Goal: Transaction & Acquisition: Purchase product/service

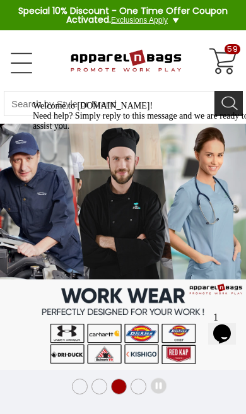
click at [231, 65] on div "59" at bounding box center [223, 62] width 30 height 30
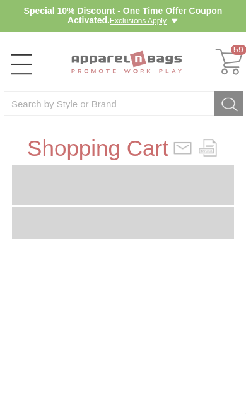
type input "7A4H47"
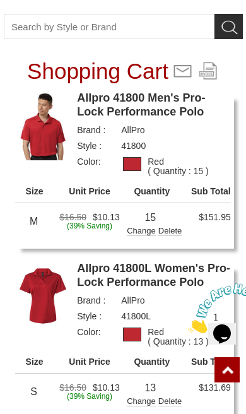
scroll to position [78, 0]
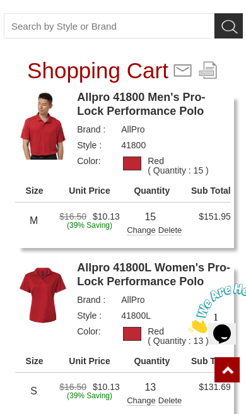
click at [173, 227] on div "Delete" at bounding box center [170, 230] width 24 height 9
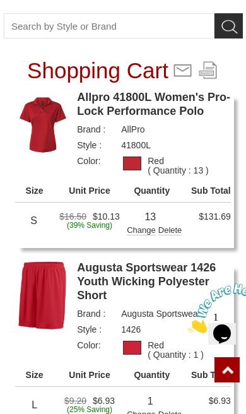
click at [178, 237] on td "$131.69" at bounding box center [204, 223] width 52 height 40
click at [173, 233] on div "Delete" at bounding box center [170, 230] width 24 height 9
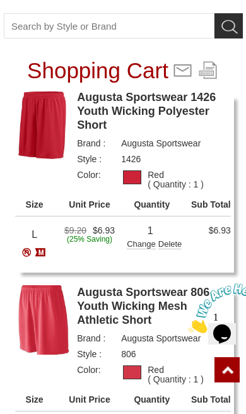
click at [175, 246] on div "Delete" at bounding box center [170, 244] width 24 height 9
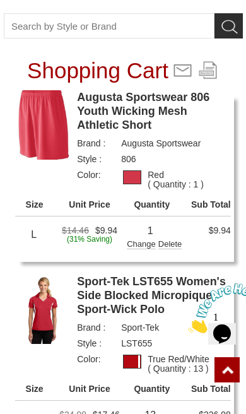
click at [177, 249] on div "Delete" at bounding box center [170, 244] width 24 height 9
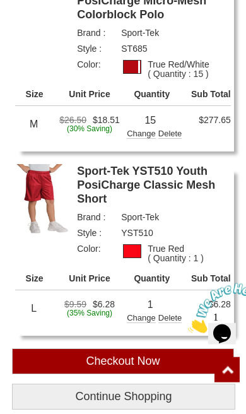
scroll to position [373, 0]
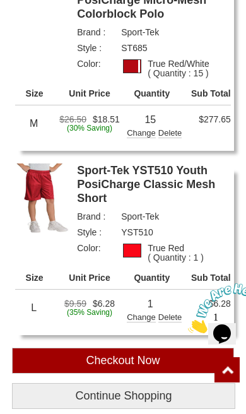
click at [175, 320] on div "Delete" at bounding box center [170, 317] width 24 height 9
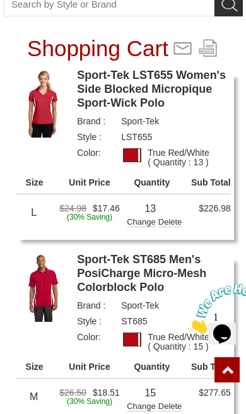
scroll to position [100, 0]
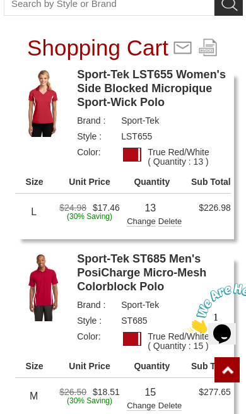
click at [140, 225] on div "Change" at bounding box center [141, 220] width 29 height 13
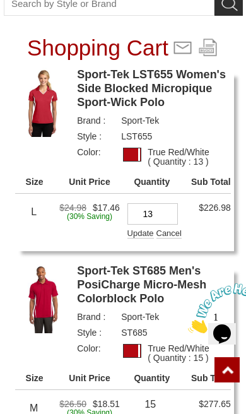
click at [171, 218] on input "13" at bounding box center [152, 213] width 50 height 21
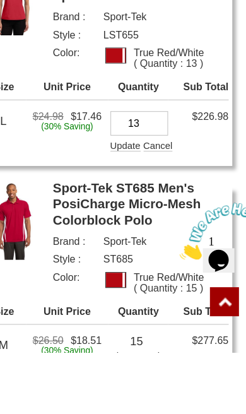
type input "1"
type input "2"
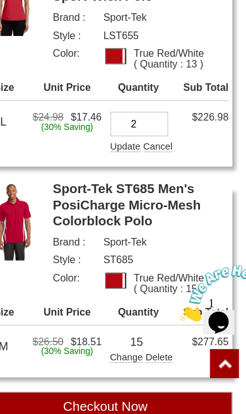
click at [127, 172] on div "Update" at bounding box center [140, 178] width 26 height 13
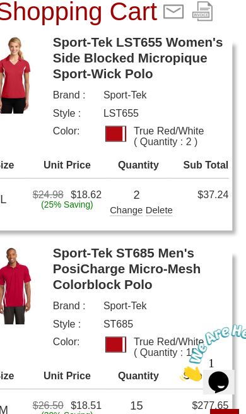
scroll to position [138, 0]
click at [118, 45] on link "Sport-Tek LST655 Women's Side Blocked Micropique Sport-Wick Polo" at bounding box center [154, 51] width 154 height 42
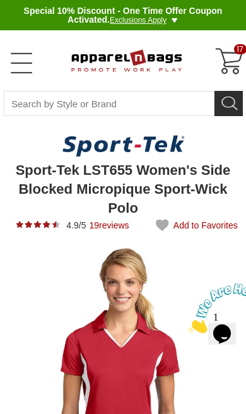
type input "UPDATE CART"
type input "See Next 12 Reviews"
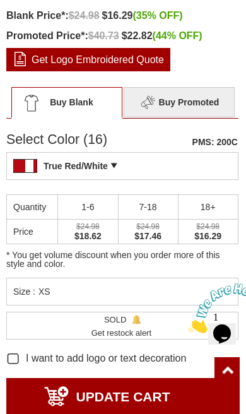
scroll to position [618, 0]
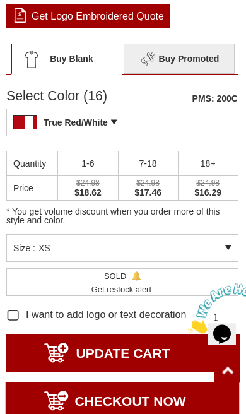
click at [227, 240] on div "Size : XS" at bounding box center [122, 248] width 232 height 28
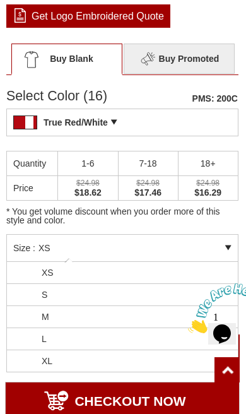
click at [80, 317] on li "M" at bounding box center [122, 317] width 231 height 22
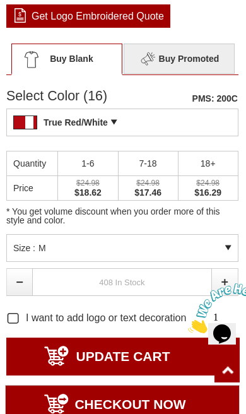
click at [230, 278] on link at bounding box center [225, 282] width 26 height 28
click at [230, 283] on link at bounding box center [225, 282] width 26 height 28
click at [232, 285] on link at bounding box center [225, 282] width 26 height 28
click at [226, 281] on link at bounding box center [225, 282] width 26 height 28
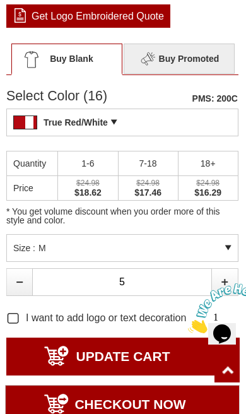
click at [228, 286] on link at bounding box center [225, 282] width 26 height 28
type input "6"
click at [167, 356] on input "UPDATE CART" at bounding box center [122, 357] width 233 height 38
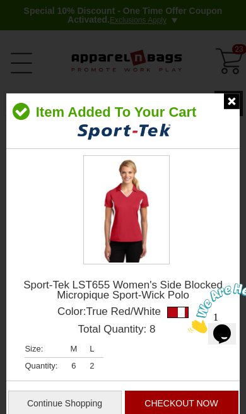
scroll to position [4, 0]
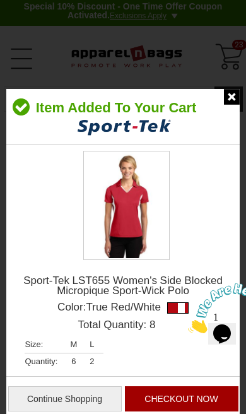
click at [88, 400] on input "Continue Shopping" at bounding box center [65, 398] width 114 height 25
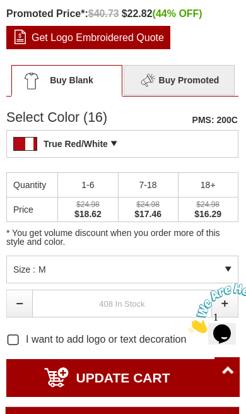
scroll to position [597, 0]
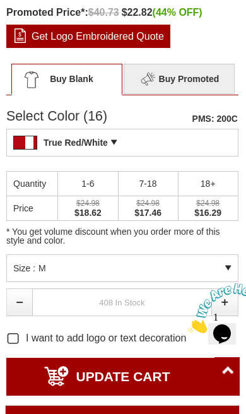
click at [211, 250] on div "* You get volume discount when you order more of this style and color." at bounding box center [122, 212] width 232 height 83
click at [228, 265] on div "Size : M" at bounding box center [122, 268] width 232 height 28
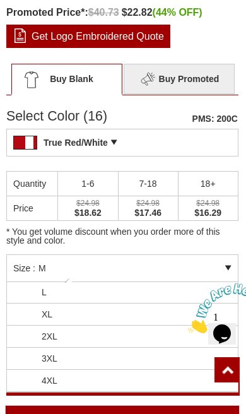
scroll to position [67, 0]
click at [113, 344] on li "2XL" at bounding box center [122, 337] width 231 height 22
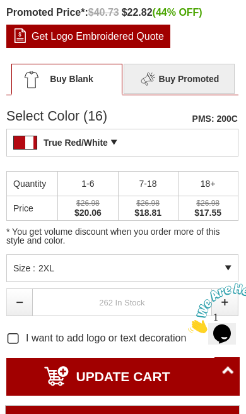
click at [221, 299] on link at bounding box center [225, 302] width 26 height 28
type input "1"
click at [179, 374] on input "UPDATE CART" at bounding box center [122, 377] width 233 height 38
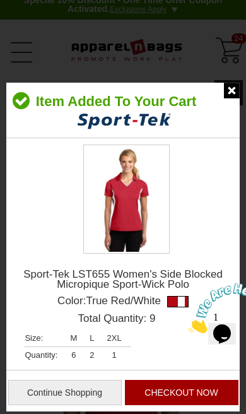
scroll to position [3, 0]
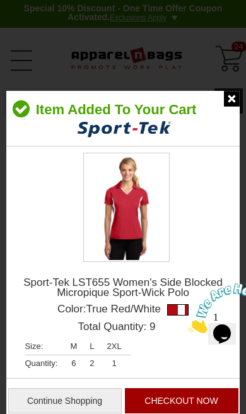
click at [235, 102] on img at bounding box center [232, 99] width 16 height 16
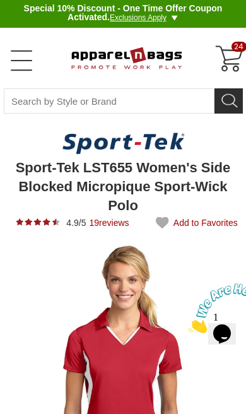
click at [240, 57] on div "24" at bounding box center [230, 59] width 30 height 30
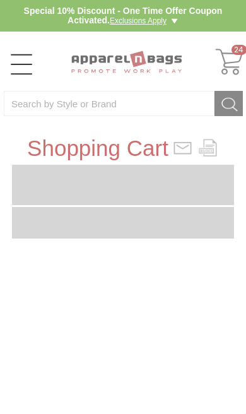
type input "7A4H47"
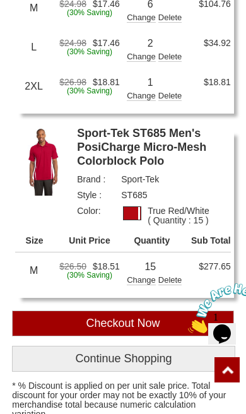
scroll to position [303, 0]
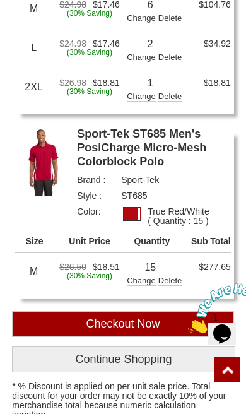
click at [143, 284] on div "Change" at bounding box center [141, 279] width 29 height 13
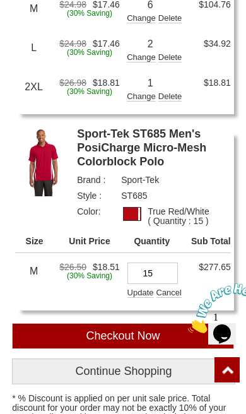
click at [172, 272] on input "15" at bounding box center [152, 272] width 50 height 21
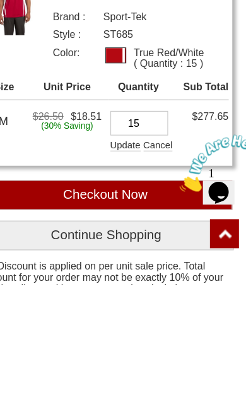
type input "1"
type input "4"
click at [127, 285] on div "Update" at bounding box center [140, 291] width 26 height 13
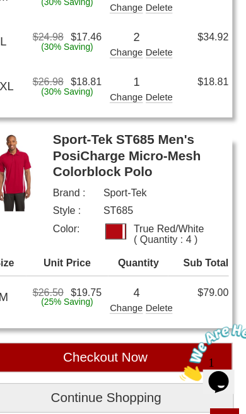
scroll to position [314, 0]
click at [149, 139] on link "Sport-Tek ST685 Men's PosiCharge Micro-Mesh Colorblock Polo" at bounding box center [154, 137] width 154 height 42
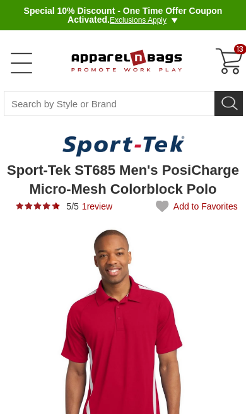
type input "UPDATE CART"
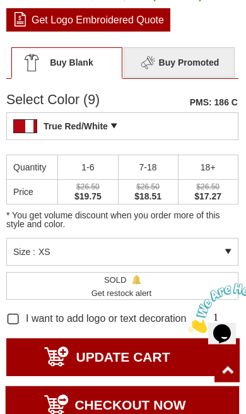
scroll to position [596, 0]
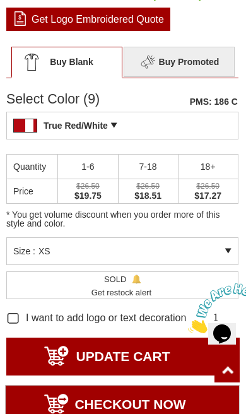
click at [228, 249] on div "Size : XS" at bounding box center [122, 251] width 232 height 28
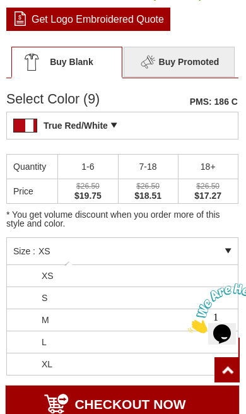
click at [132, 300] on li "S" at bounding box center [122, 298] width 231 height 22
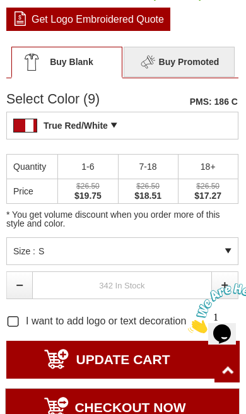
click at [219, 278] on link at bounding box center [225, 285] width 26 height 28
type input "1"
click at [150, 357] on input "UPDATE CART" at bounding box center [122, 360] width 233 height 38
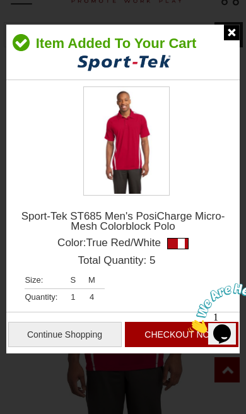
scroll to position [0, 0]
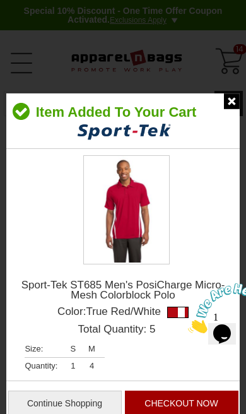
click at [236, 103] on img at bounding box center [232, 101] width 16 height 16
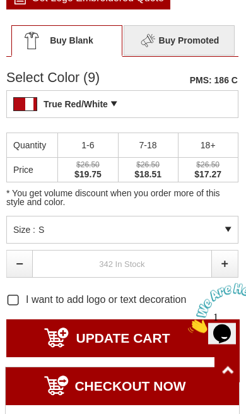
scroll to position [618, 0]
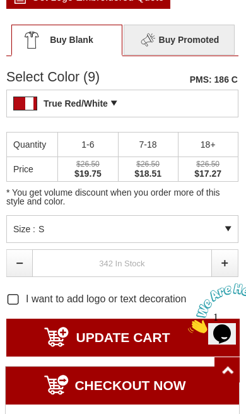
click at [230, 228] on div "Size : S" at bounding box center [122, 229] width 232 height 28
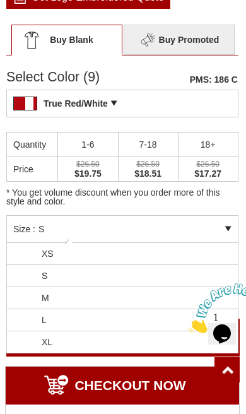
click at [118, 324] on li "L" at bounding box center [122, 320] width 231 height 22
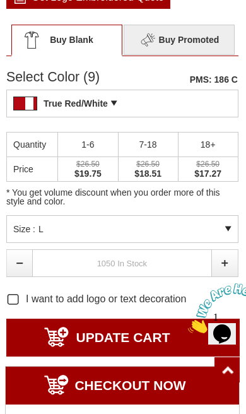
click at [220, 259] on link at bounding box center [225, 263] width 26 height 28
click at [221, 269] on link at bounding box center [225, 263] width 26 height 28
click at [223, 273] on link at bounding box center [225, 263] width 26 height 28
click at [225, 271] on link at bounding box center [225, 263] width 26 height 28
click at [226, 261] on link at bounding box center [225, 263] width 26 height 28
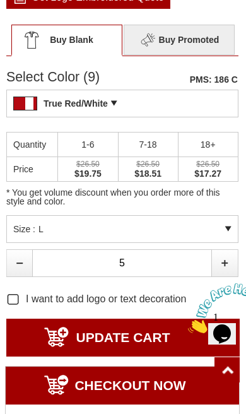
click at [226, 264] on link at bounding box center [225, 263] width 26 height 28
type input "6"
click at [160, 338] on input "UPDATE CART" at bounding box center [122, 338] width 233 height 38
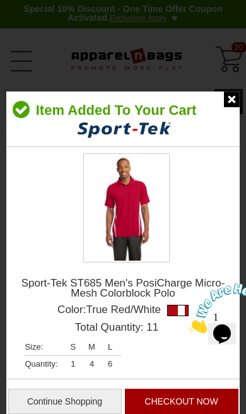
scroll to position [0, 0]
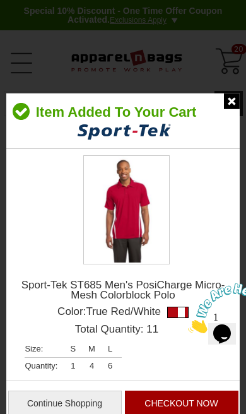
click at [235, 104] on img at bounding box center [232, 101] width 16 height 16
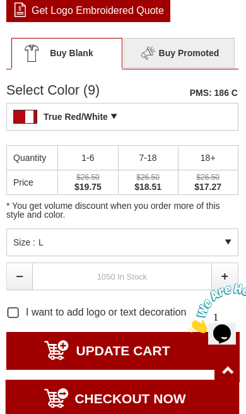
scroll to position [605, 0]
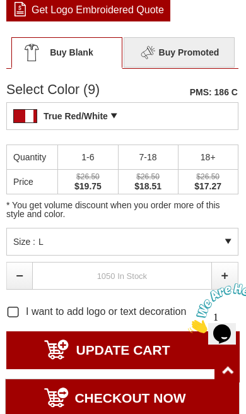
click at [231, 238] on div "Size : L" at bounding box center [122, 242] width 232 height 28
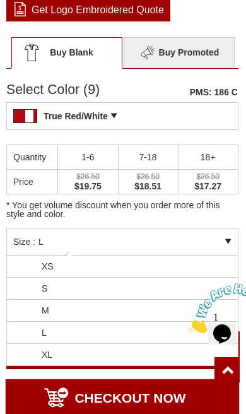
click at [88, 355] on li "XL" at bounding box center [122, 355] width 231 height 22
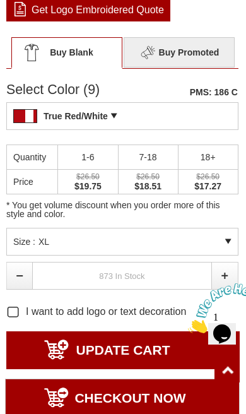
click at [225, 274] on link at bounding box center [225, 276] width 26 height 28
click at [225, 273] on link at bounding box center [225, 276] width 26 height 28
click at [230, 276] on link at bounding box center [225, 276] width 26 height 28
click at [229, 275] on link at bounding box center [225, 276] width 26 height 28
click at [230, 275] on link at bounding box center [225, 276] width 26 height 28
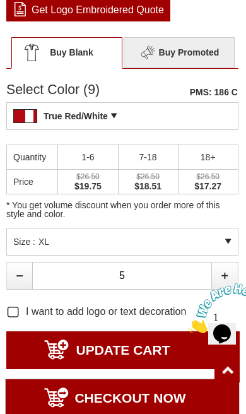
click at [229, 276] on link at bounding box center [225, 276] width 26 height 28
type input "6"
click at [165, 343] on input "UPDATE CART" at bounding box center [122, 350] width 233 height 38
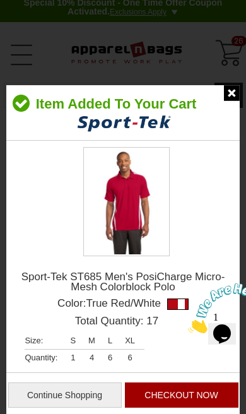
scroll to position [0, 0]
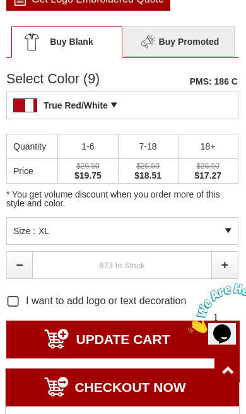
scroll to position [623, 0]
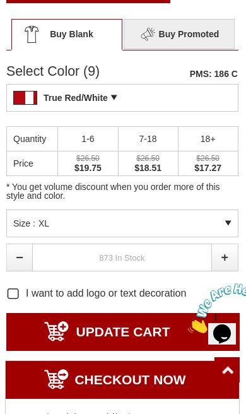
click at [229, 223] on div "Size : XL" at bounding box center [122, 223] width 232 height 28
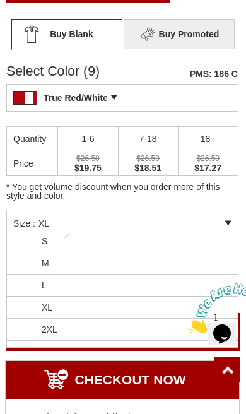
scroll to position [67, 0]
click at [119, 293] on li "2XL" at bounding box center [122, 292] width 231 height 22
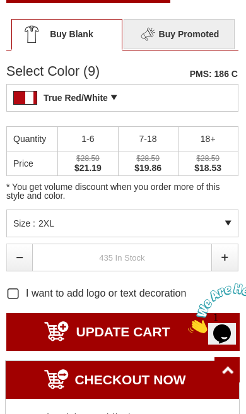
click at [229, 259] on link at bounding box center [225, 258] width 26 height 28
type input "2"
click at [156, 334] on input "UPDATE CART" at bounding box center [122, 332] width 233 height 38
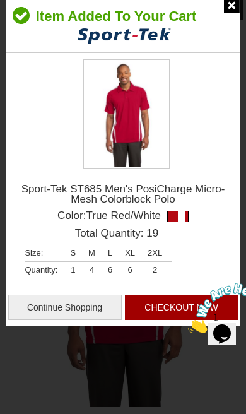
scroll to position [0, 0]
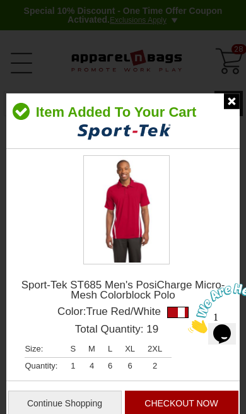
click at [236, 106] on img at bounding box center [232, 101] width 16 height 16
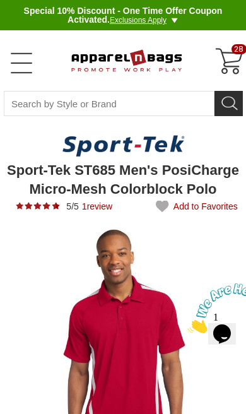
click at [233, 61] on div "28" at bounding box center [230, 62] width 30 height 30
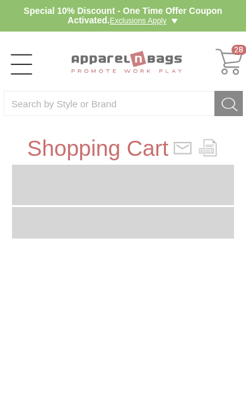
type input "7A4H47"
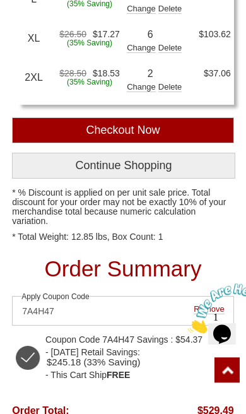
scroll to position [653, 0]
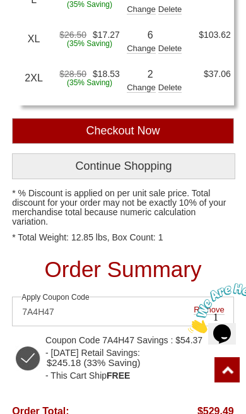
click at [197, 132] on input "Checkout Now" at bounding box center [123, 131] width 222 height 26
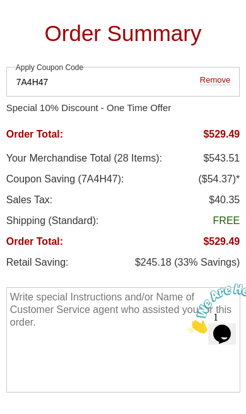
scroll to position [690, 0]
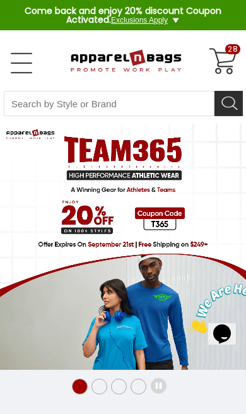
click at [238, 59] on div "28" at bounding box center [223, 62] width 30 height 30
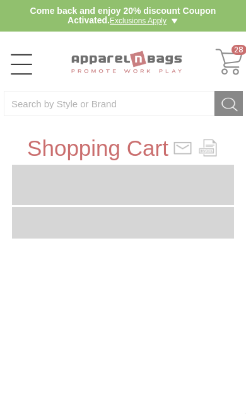
type input "VLX2W8"
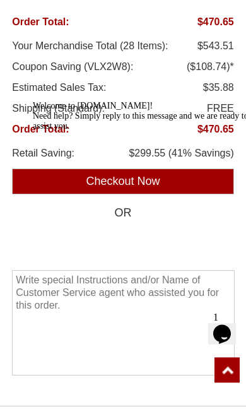
scroll to position [1033, 0]
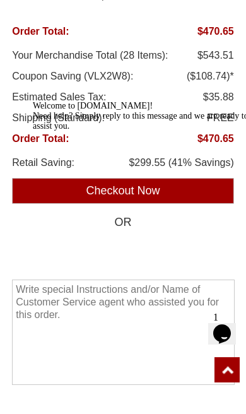
click at [231, 325] on icon "Chat widget" at bounding box center [222, 333] width 18 height 19
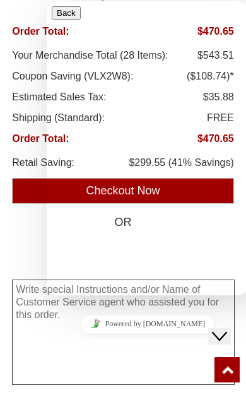
click at [56, 375] on textarea "Write special Instructions and/or Name of Customer Service agent who assisted y…" at bounding box center [123, 331] width 223 height 105
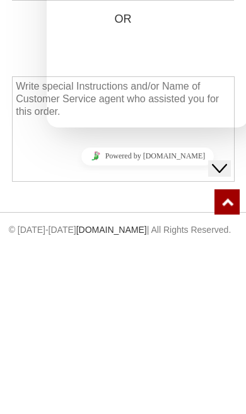
click at [227, 160] on icon "Close Chat This icon closes the chat window." at bounding box center [219, 167] width 15 height 15
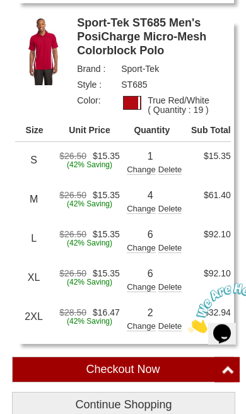
scroll to position [416, 0]
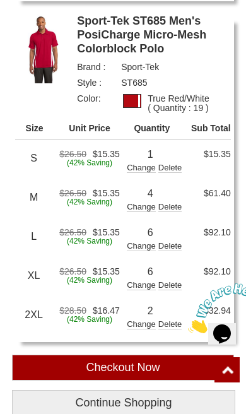
click at [170, 41] on link "Sport-Tek ST685 Men's PosiCharge Micro-Mesh Colorblock Polo" at bounding box center [154, 35] width 154 height 42
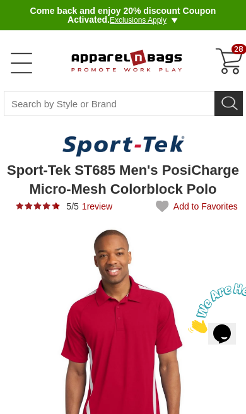
type input "UPDATE CART"
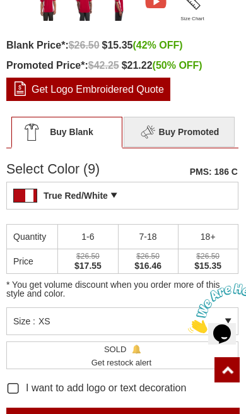
scroll to position [525, 0]
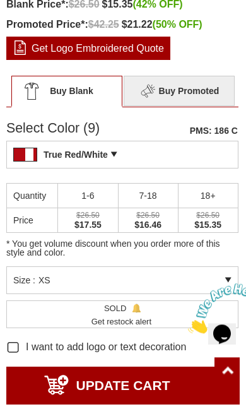
click at [234, 278] on div "Size : XS" at bounding box center [122, 280] width 232 height 28
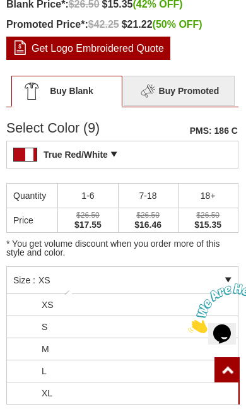
scroll to position [25, 0]
click at [141, 368] on li "XL" at bounding box center [122, 368] width 231 height 22
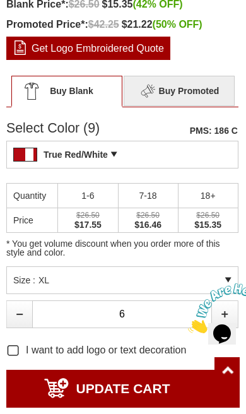
click at [234, 281] on div "Size : XL" at bounding box center [122, 280] width 232 height 28
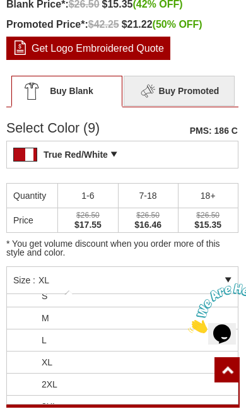
scroll to position [32, 0]
click at [110, 376] on li "2XL" at bounding box center [122, 384] width 231 height 22
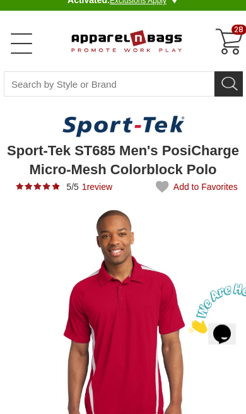
scroll to position [0, 0]
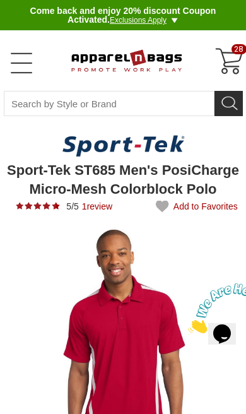
click at [221, 56] on div "28" at bounding box center [230, 62] width 30 height 30
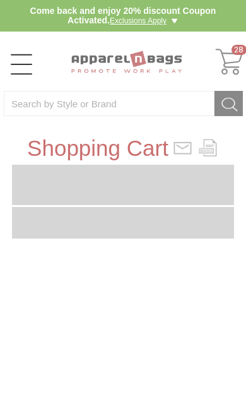
type input "VLX2W8"
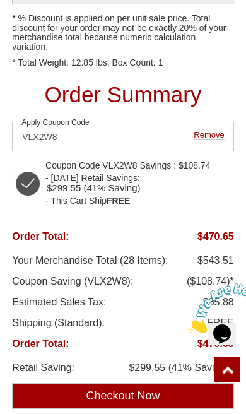
scroll to position [830, 0]
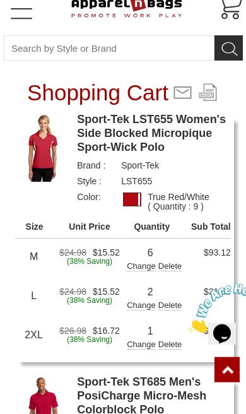
scroll to position [56, 0]
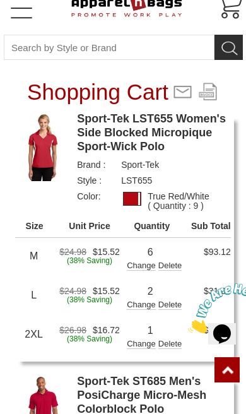
click at [177, 129] on link "Sport-Tek LST655 Women's Side Blocked Micropique Sport-Wick Polo" at bounding box center [154, 133] width 154 height 42
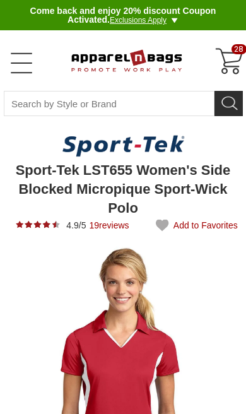
type input "UPDATE CART"
type input "See Next 12 Reviews"
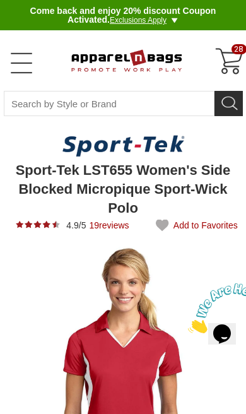
click at [230, 59] on div "28" at bounding box center [230, 62] width 30 height 30
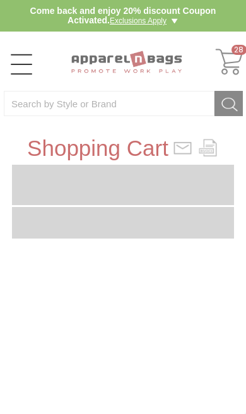
type input "VLX2W8"
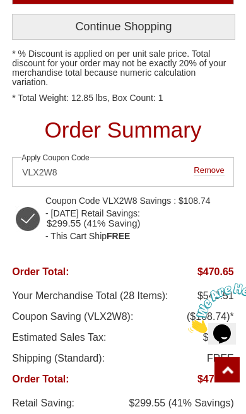
scroll to position [792, 0]
click at [218, 166] on span "Remove" at bounding box center [209, 170] width 30 height 9
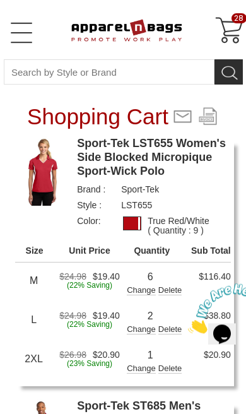
scroll to position [0, 0]
click at [172, 150] on link "Sport-Tek LST655 Women's Side Blocked Micropique Sport-Wick Polo" at bounding box center [154, 157] width 154 height 42
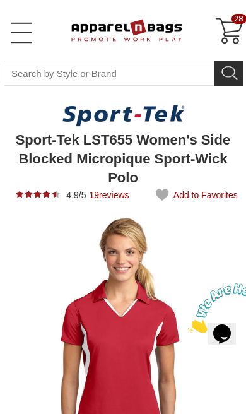
type input "UPDATE CART"
type input "See Next 12 Reviews"
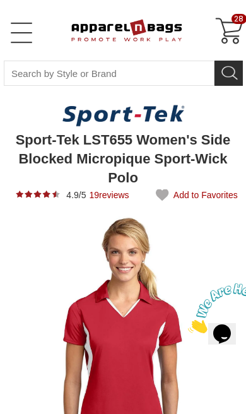
click at [235, 32] on div "28" at bounding box center [230, 31] width 30 height 30
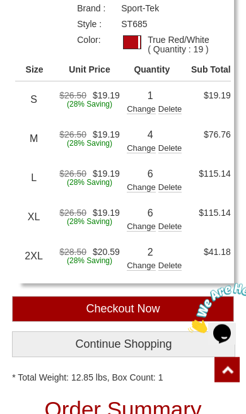
scroll to position [444, 0]
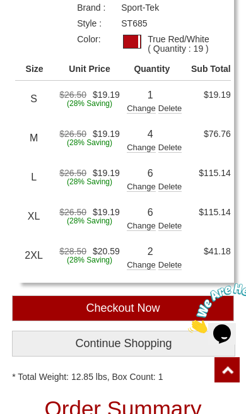
click at [189, 309] on input "Checkout Now" at bounding box center [123, 308] width 222 height 26
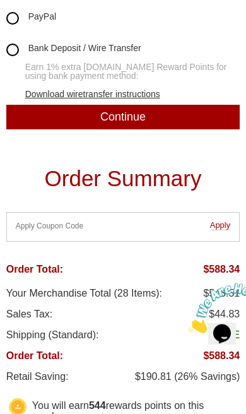
scroll to position [514, 0]
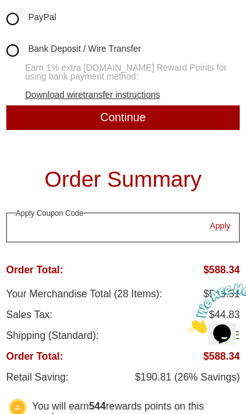
click at [144, 225] on input "Apply coupon code" at bounding box center [123, 228] width 234 height 30
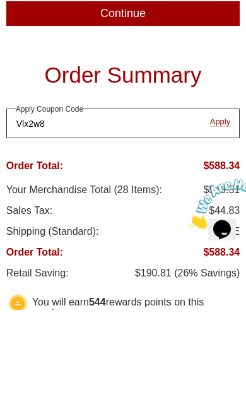
type input "Vlx2w8"
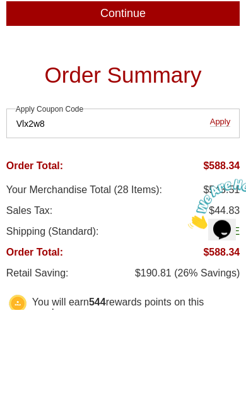
click at [226, 221] on span "Apply" at bounding box center [220, 225] width 21 height 9
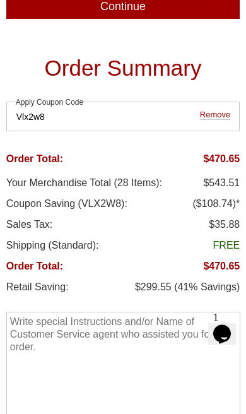
scroll to position [656, 0]
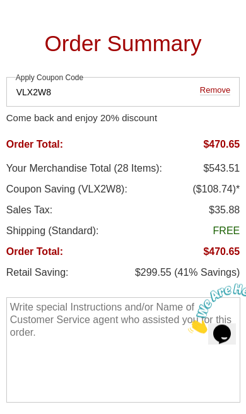
scroll to position [694, 0]
